Goal: Task Accomplishment & Management: Complete application form

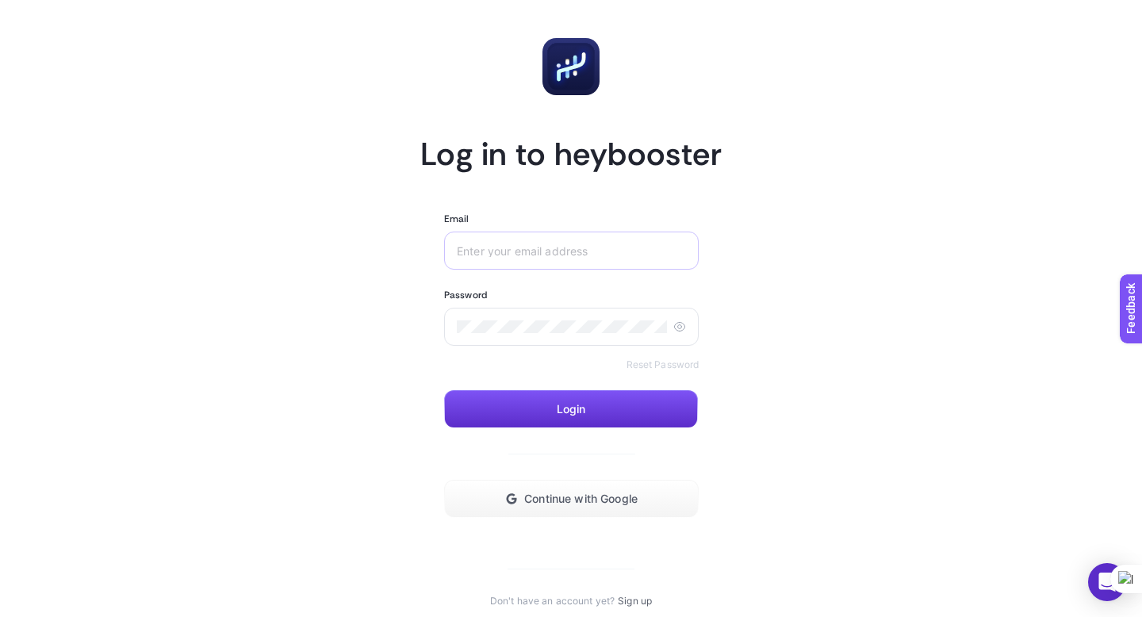
click at [516, 263] on div at bounding box center [571, 251] width 255 height 38
click at [520, 255] on input "Email" at bounding box center [571, 250] width 229 height 13
click at [593, 506] on button "Continue with Google" at bounding box center [571, 499] width 255 height 38
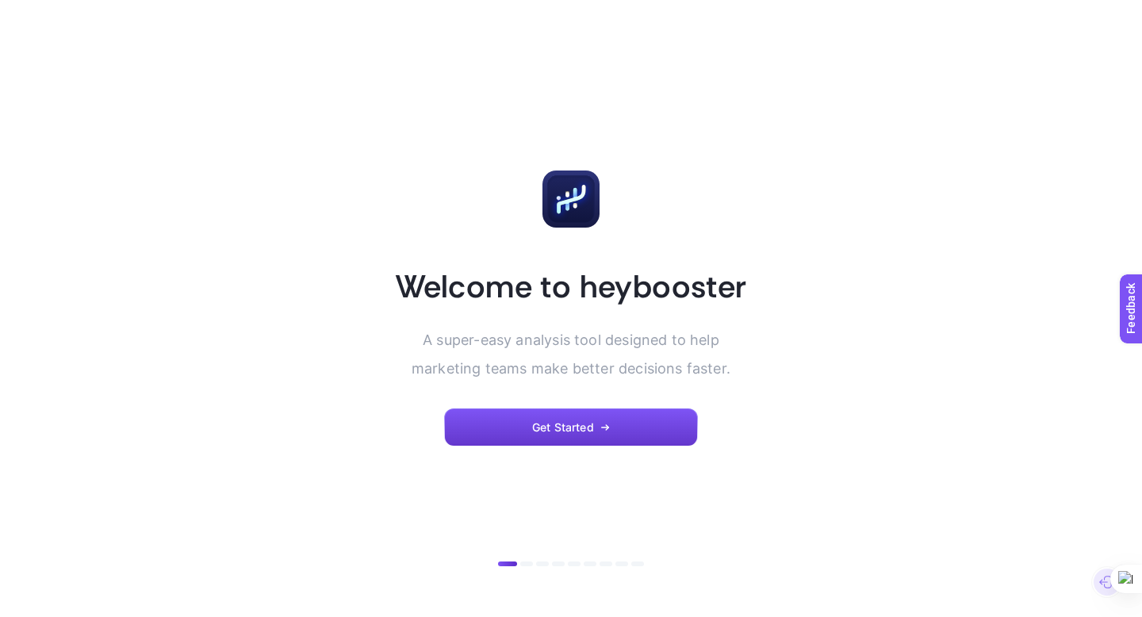
click at [599, 418] on button "Get Started" at bounding box center [571, 427] width 254 height 38
